Goal: Check status: Check status

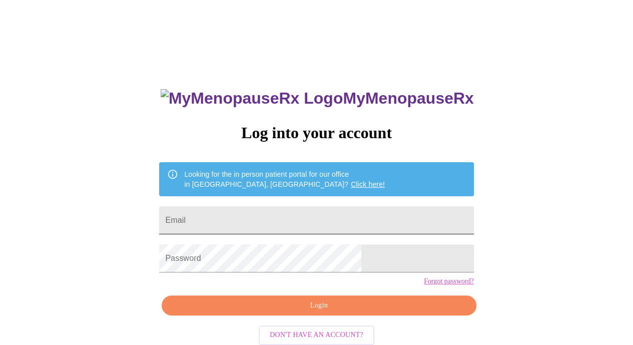
click at [310, 208] on input "Email" at bounding box center [316, 220] width 314 height 28
type input "kcav222@gmail.com"
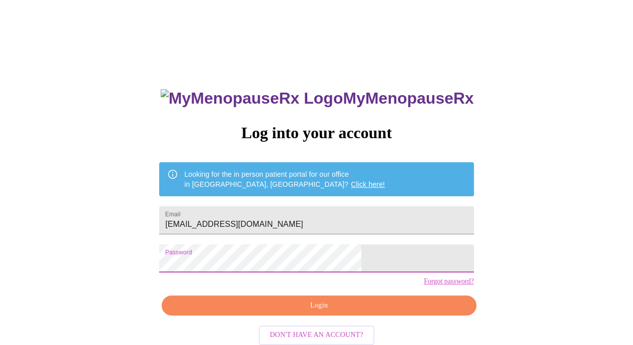
click at [343, 312] on span "Login" at bounding box center [318, 305] width 291 height 13
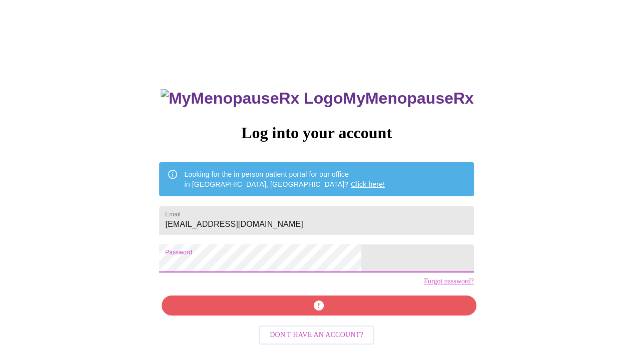
click at [131, 265] on div "MyMenopauseRx Log into your account Looking for the in person patient portal fo…" at bounding box center [316, 211] width 625 height 414
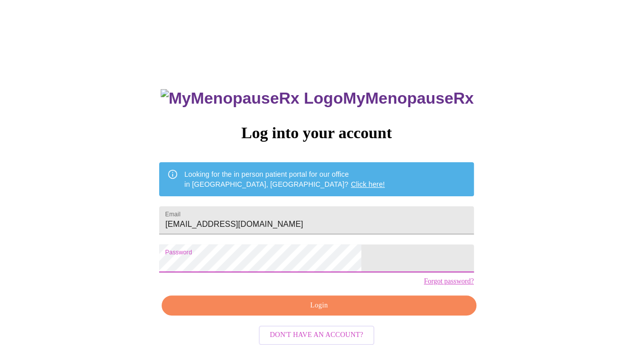
click at [321, 312] on span "Login" at bounding box center [318, 305] width 291 height 13
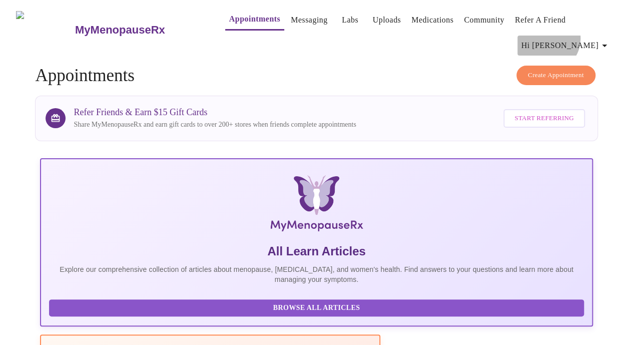
click at [598, 39] on span "Hi [PERSON_NAME]" at bounding box center [566, 46] width 89 height 14
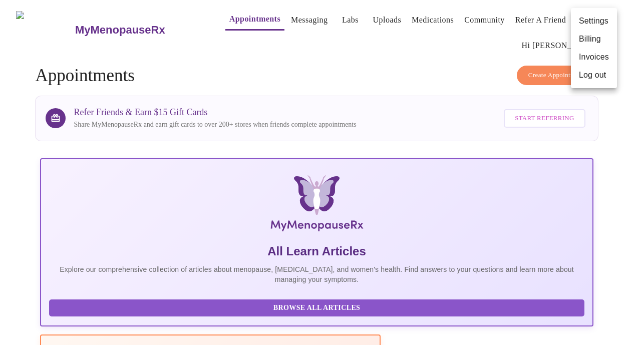
click at [415, 58] on div at bounding box center [320, 172] width 641 height 345
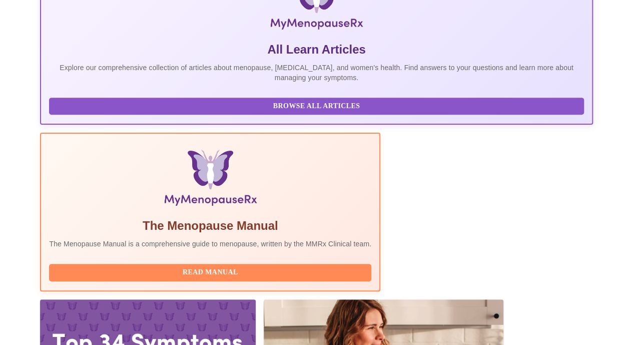
scroll to position [202, 0]
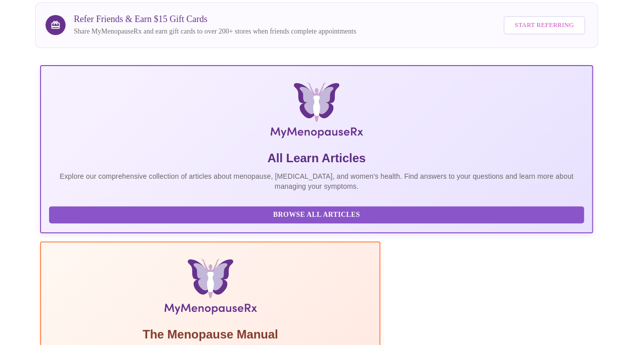
scroll to position [103, 0]
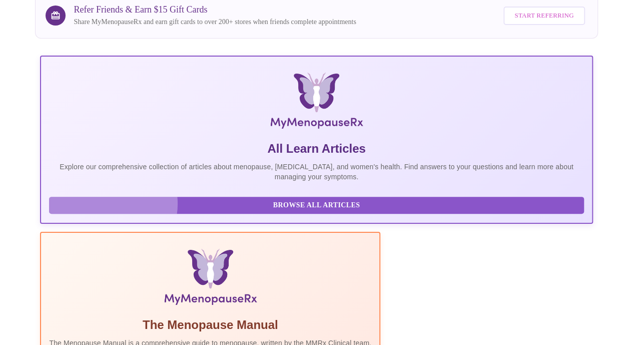
click at [109, 199] on span "Browse All Articles" at bounding box center [316, 205] width 515 height 13
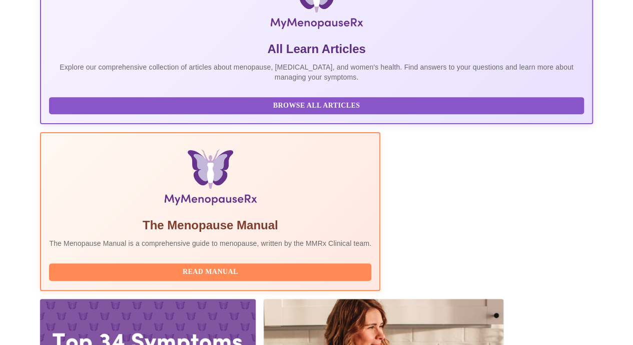
scroll to position [0, 0]
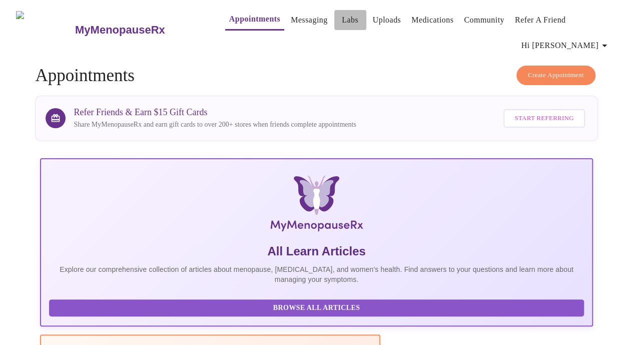
click at [342, 20] on span "Labs" at bounding box center [350, 20] width 24 height 14
click at [342, 18] on link "Labs" at bounding box center [350, 20] width 17 height 14
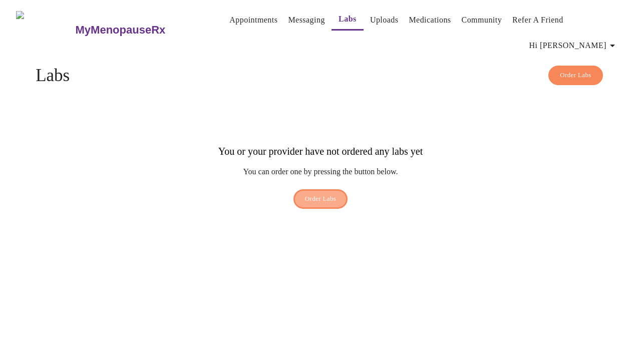
click at [339, 189] on button "Order Labs" at bounding box center [320, 199] width 55 height 20
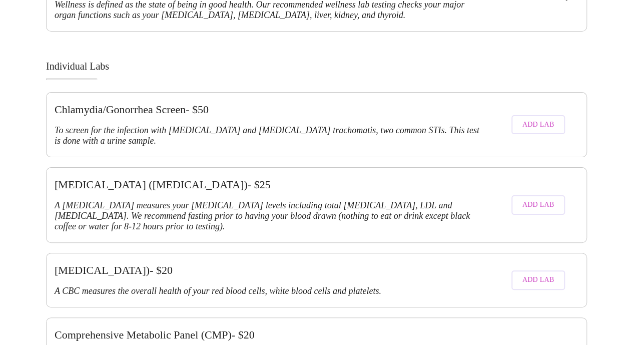
scroll to position [901, 0]
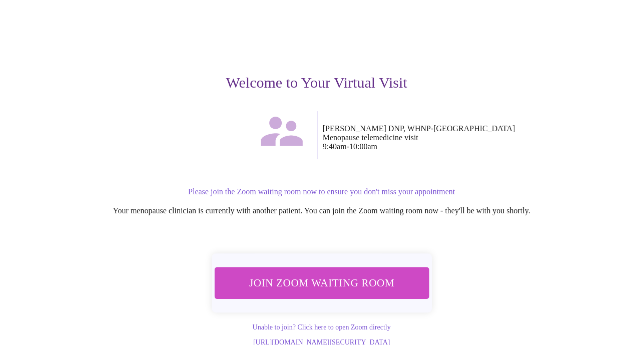
scroll to position [72, 0]
click at [337, 273] on span "Join Zoom Waiting Room" at bounding box center [321, 282] width 188 height 19
